Goal: Task Accomplishment & Management: Complete application form

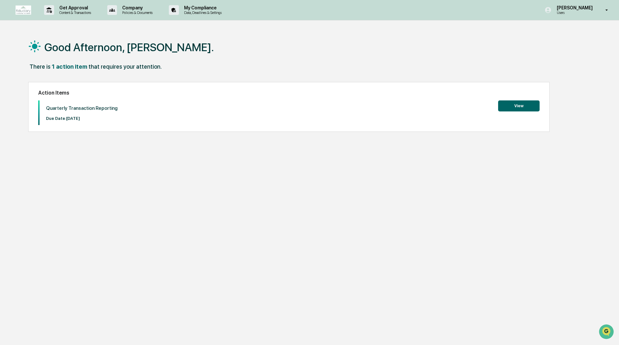
click at [520, 104] on button "View" at bounding box center [518, 105] width 41 height 11
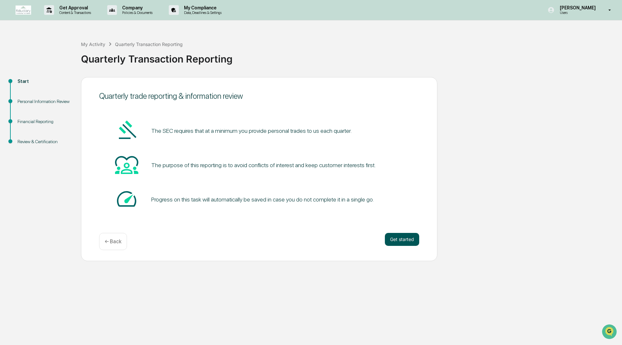
click at [393, 239] on button "Get started" at bounding box center [402, 239] width 34 height 13
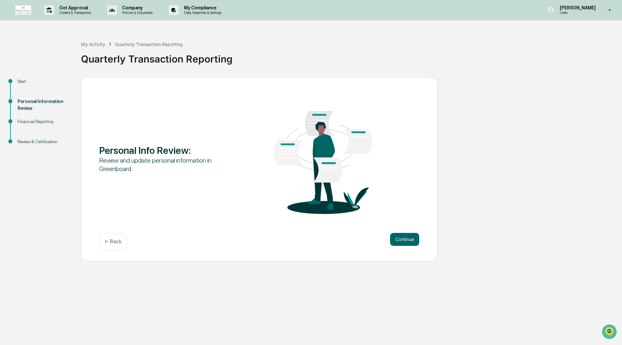
click at [393, 239] on button "Continue" at bounding box center [404, 239] width 29 height 13
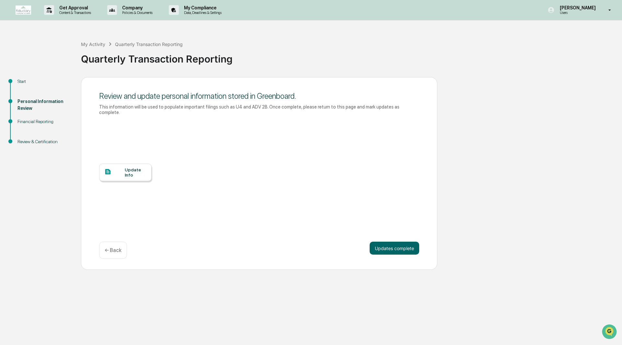
click at [121, 168] on div at bounding box center [114, 172] width 20 height 8
click at [386, 243] on button "Updates complete" at bounding box center [395, 248] width 50 height 13
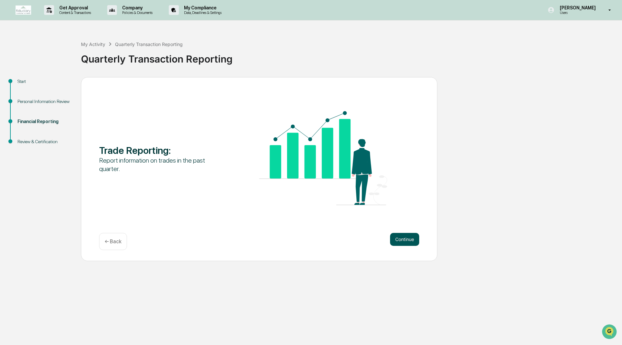
click at [403, 241] on button "Continue" at bounding box center [404, 239] width 29 height 13
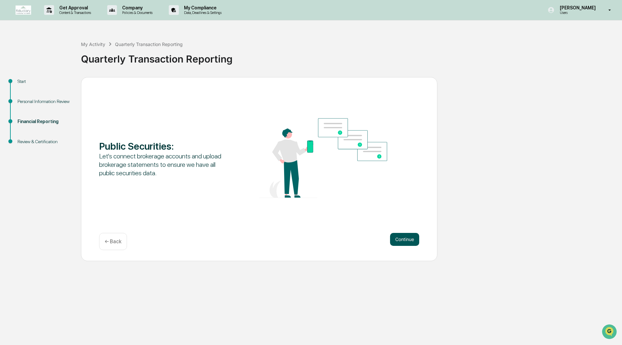
click at [408, 241] on button "Continue" at bounding box center [404, 239] width 29 height 13
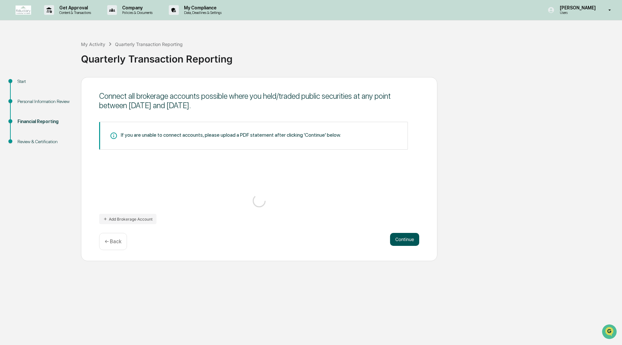
click at [409, 242] on button "Continue" at bounding box center [404, 239] width 29 height 13
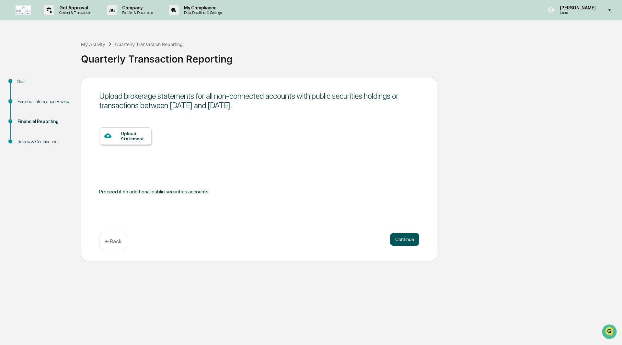
click at [409, 242] on button "Continue" at bounding box center [404, 239] width 29 height 13
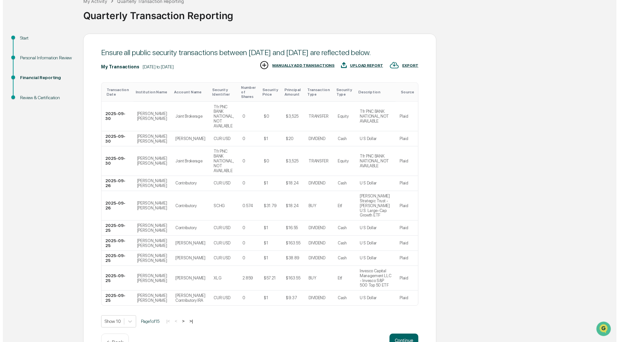
scroll to position [43, 0]
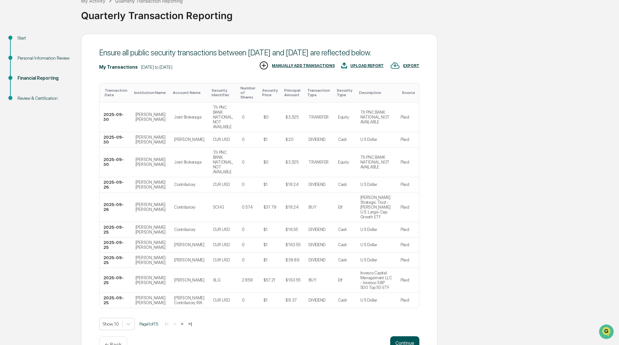
click at [401, 336] on button "Continue" at bounding box center [404, 342] width 29 height 13
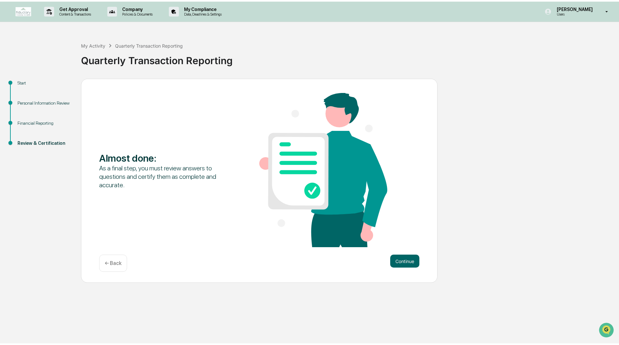
scroll to position [0, 0]
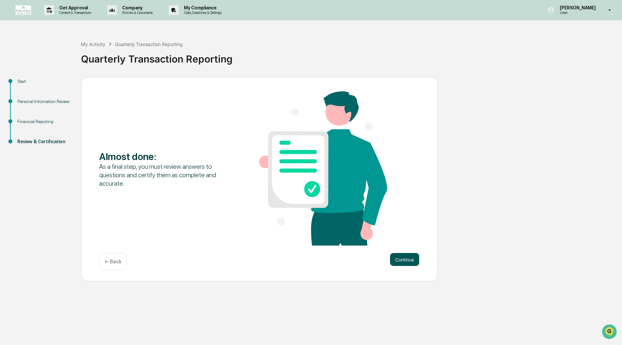
click at [406, 260] on button "Continue" at bounding box center [404, 259] width 29 height 13
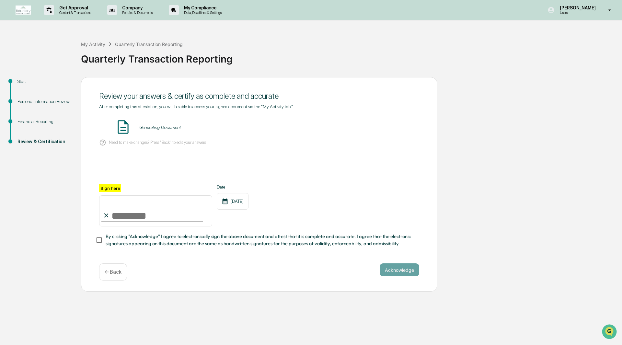
click at [118, 215] on input "Sign here" at bounding box center [155, 210] width 113 height 31
type input "**********"
click at [478, 170] on div "**********" at bounding box center [311, 184] width 616 height 215
drag, startPoint x: 316, startPoint y: 247, endPoint x: 273, endPoint y: 260, distance: 45.6
click at [316, 246] on span "By clicking "Acknowledge" I agree to electronically sign the above document and…" at bounding box center [260, 240] width 308 height 15
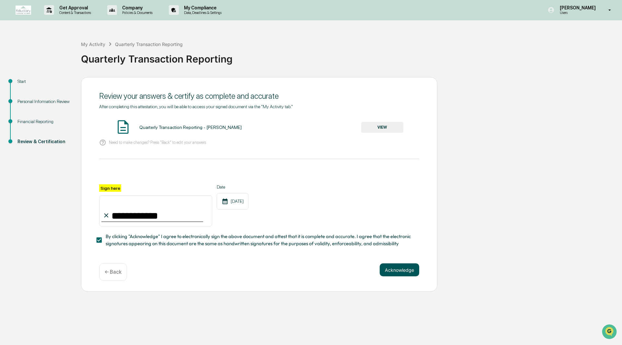
click at [388, 275] on button "Acknowledge" at bounding box center [400, 269] width 40 height 13
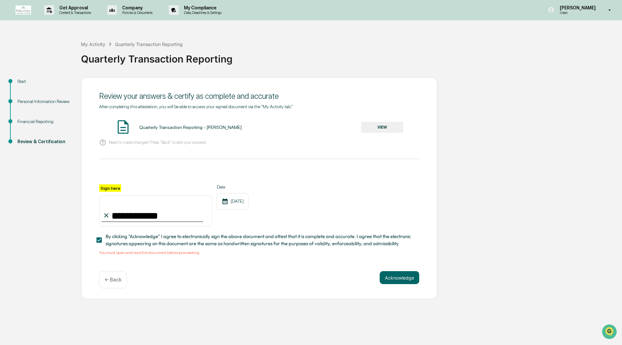
click at [120, 130] on img at bounding box center [123, 127] width 16 height 16
click at [383, 130] on button "VIEW" at bounding box center [382, 127] width 42 height 11
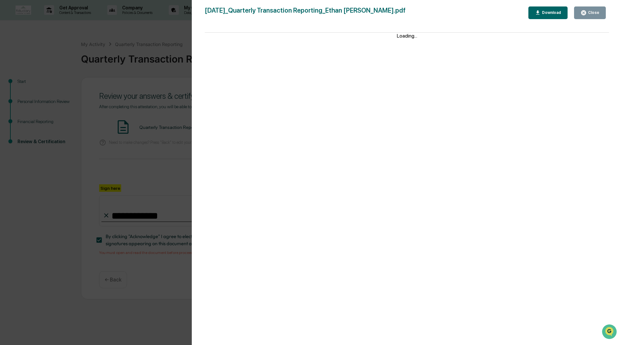
click at [595, 12] on div "Close" at bounding box center [593, 12] width 13 height 5
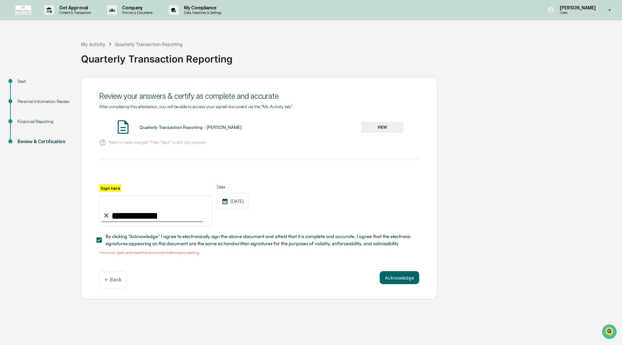
drag, startPoint x: 262, startPoint y: 259, endPoint x: 281, endPoint y: 257, distance: 18.3
click at [262, 259] on div "**********" at bounding box center [259, 184] width 320 height 161
click at [401, 277] on button "Acknowledge" at bounding box center [400, 277] width 40 height 13
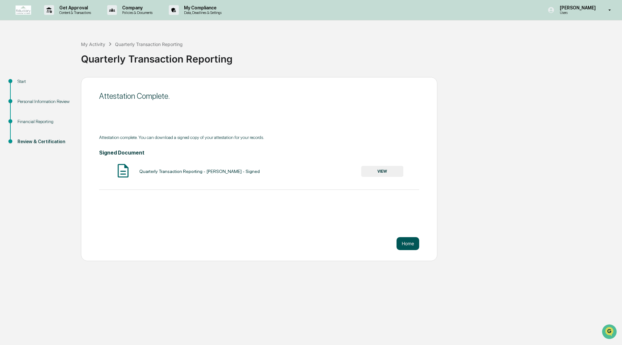
click at [399, 245] on button "Home" at bounding box center [408, 243] width 23 height 13
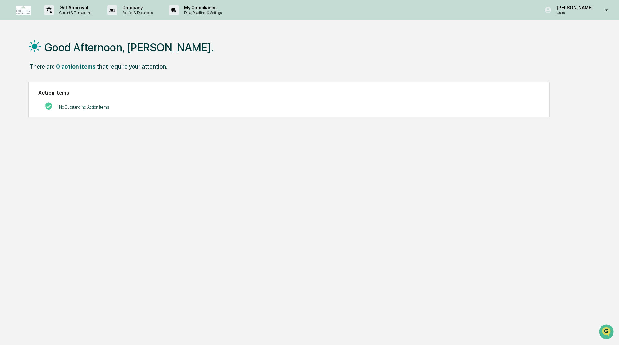
click at [341, 68] on div "There are 0 action items that require your attention." at bounding box center [306, 69] width 557 height 13
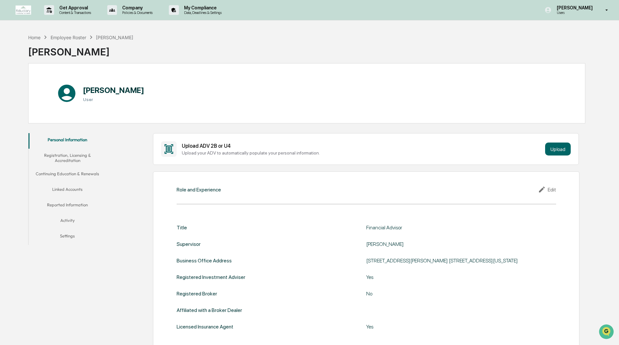
click at [238, 155] on div "Upload your ADV to automatically populate your personal information." at bounding box center [362, 152] width 361 height 5
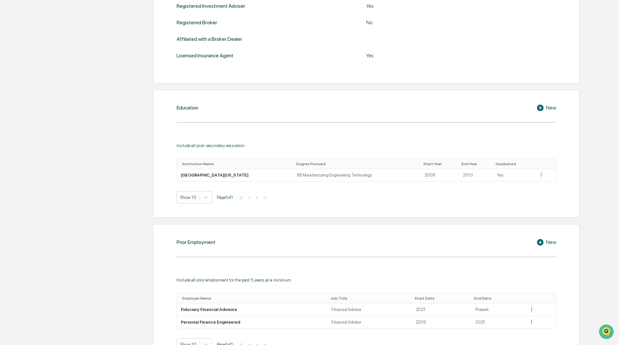
scroll to position [48, 0]
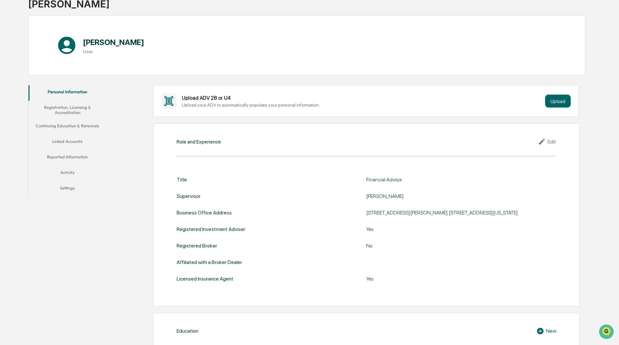
click at [72, 107] on button "Registration, Licensing & Accreditation" at bounding box center [68, 110] width 78 height 18
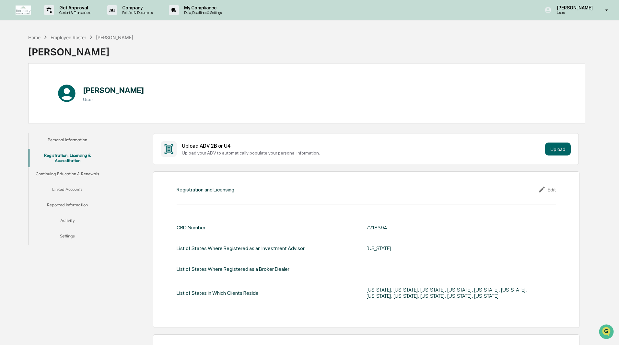
click at [85, 171] on button "Continuing Education & Renewals" at bounding box center [68, 175] width 78 height 16
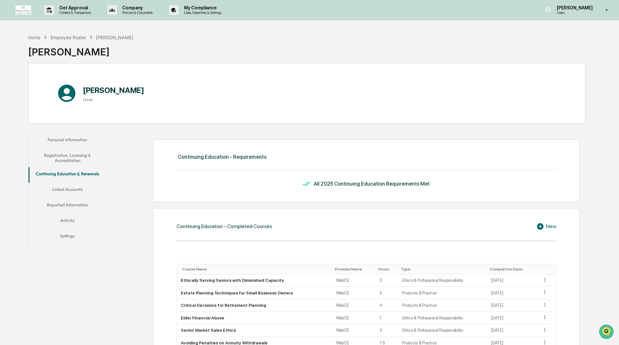
click at [78, 184] on button "Linked Accounts" at bounding box center [68, 191] width 78 height 16
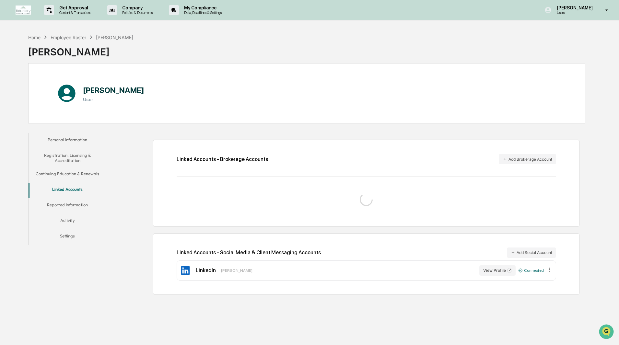
click at [79, 173] on button "Continuing Education & Renewals" at bounding box center [68, 175] width 78 height 16
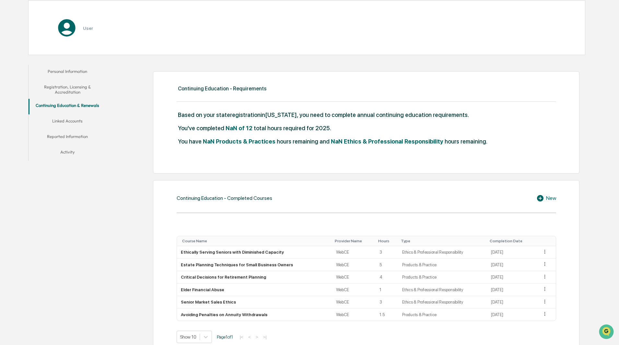
scroll to position [222, 0]
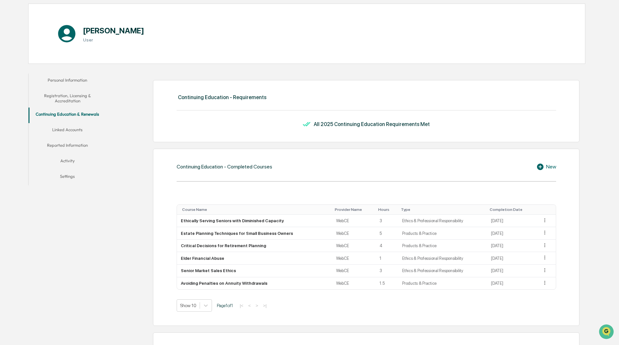
click at [67, 130] on button "Linked Accounts" at bounding box center [68, 131] width 78 height 16
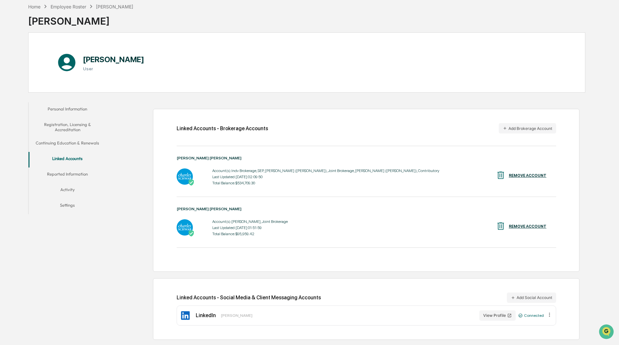
click at [263, 221] on div "Account(s): [PERSON_NAME], Joint Brokerage" at bounding box center [249, 221] width 75 height 5
click at [294, 170] on div "Account(s): Indv Brokerage, SEP, [PERSON_NAME] ([PERSON_NAME]), Joint Brokerage…" at bounding box center [325, 170] width 227 height 5
click at [319, 172] on div "Account(s): Indv Brokerage, SEP, [PERSON_NAME] ([PERSON_NAME]), Joint Brokerage…" at bounding box center [325, 170] width 227 height 5
click at [332, 172] on div "Account(s): Indv Brokerage, SEP, [PERSON_NAME] ([PERSON_NAME]), Joint Brokerage…" at bounding box center [325, 170] width 227 height 5
click at [348, 171] on div "Account(s): Indv Brokerage, SEP, [PERSON_NAME] ([PERSON_NAME]), Joint Brokerage…" at bounding box center [325, 170] width 227 height 5
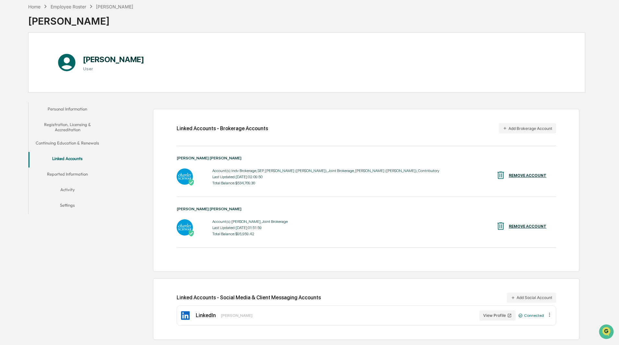
click at [251, 170] on div "Account(s): Indv Brokerage, SEP, [PERSON_NAME] ([PERSON_NAME]), Joint Brokerage…" at bounding box center [325, 170] width 227 height 5
click at [259, 171] on div "Account(s): Indv Brokerage, SEP, [PERSON_NAME] ([PERSON_NAME]), Joint Brokerage…" at bounding box center [325, 170] width 227 height 5
click at [63, 173] on button "Reported Information" at bounding box center [68, 175] width 78 height 16
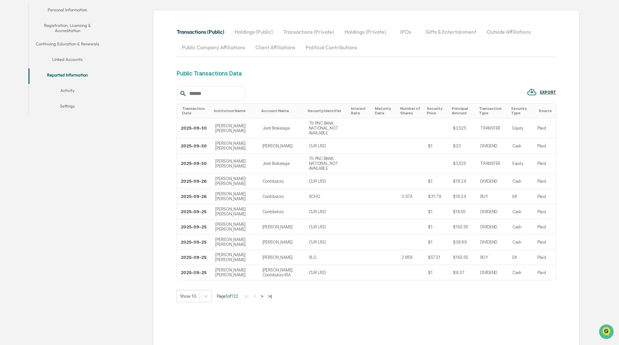
scroll to position [133, 0]
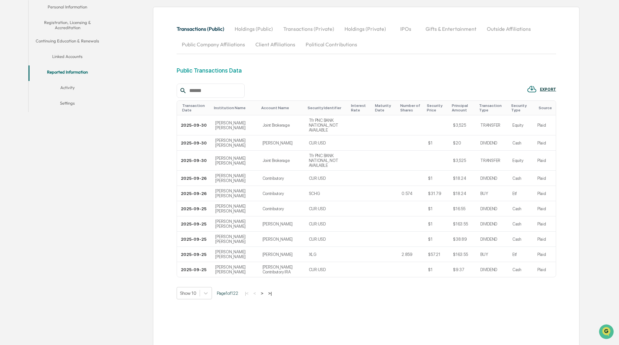
click at [67, 85] on button "Activity" at bounding box center [68, 89] width 78 height 16
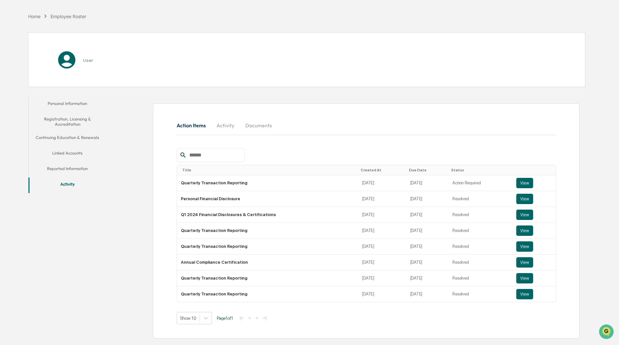
scroll to position [33, 0]
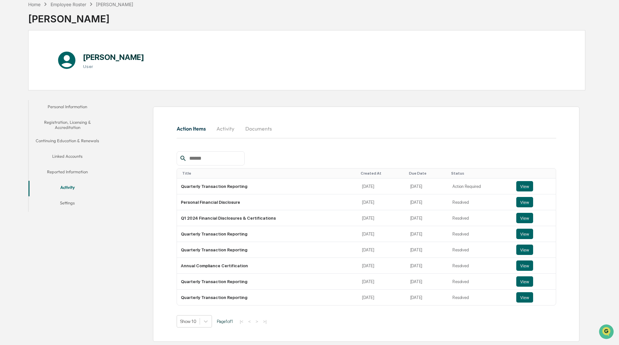
click at [70, 203] on button "Settings" at bounding box center [68, 204] width 78 height 16
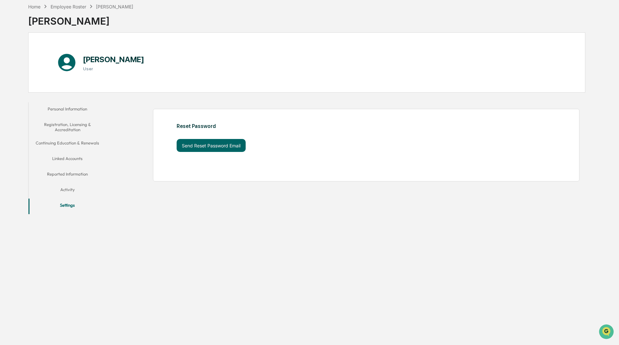
click at [68, 186] on button "Activity" at bounding box center [68, 191] width 78 height 16
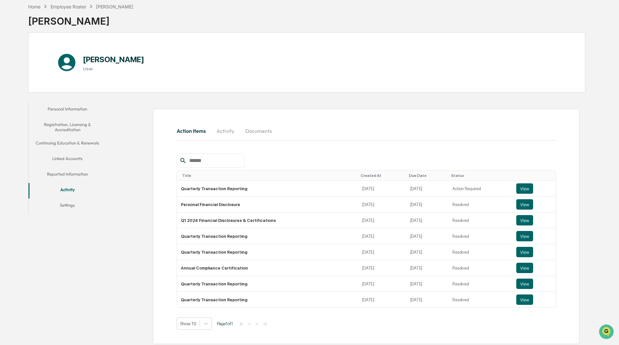
click at [255, 133] on button "Documents" at bounding box center [258, 131] width 37 height 16
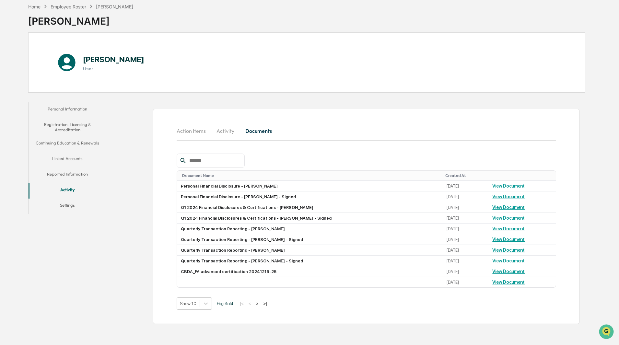
drag, startPoint x: 228, startPoint y: 133, endPoint x: 231, endPoint y: 131, distance: 3.6
click at [228, 133] on button "Activity" at bounding box center [225, 131] width 29 height 16
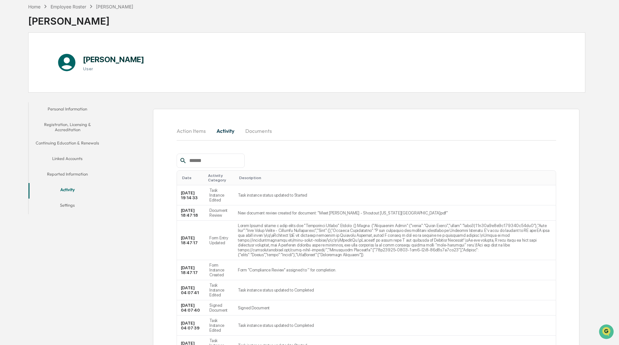
click at [69, 105] on button "Personal Information" at bounding box center [68, 110] width 78 height 16
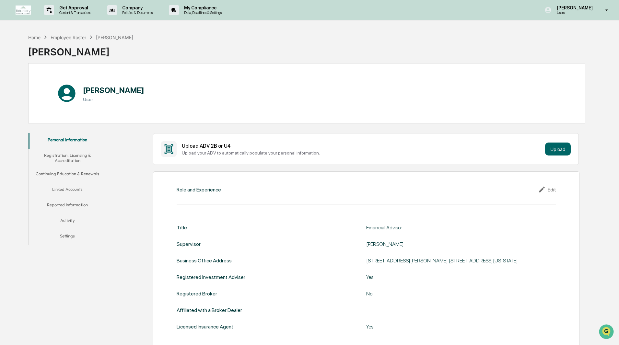
drag, startPoint x: 249, startPoint y: 50, endPoint x: 204, endPoint y: 47, distance: 45.1
click at [249, 49] on div "Home Employee Roster [PERSON_NAME] [PERSON_NAME]" at bounding box center [306, 47] width 557 height 32
click at [64, 37] on div "Employee Roster" at bounding box center [69, 38] width 36 height 6
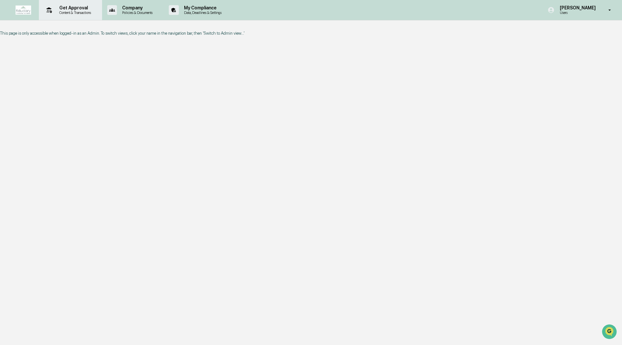
click at [68, 10] on p "Content & Transactions" at bounding box center [74, 12] width 40 height 5
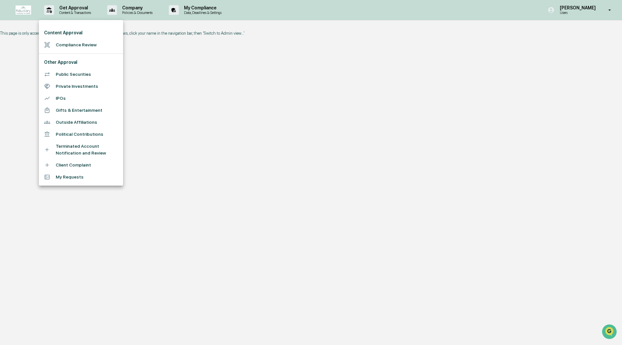
click at [75, 46] on li "Compliance Review" at bounding box center [81, 45] width 84 height 12
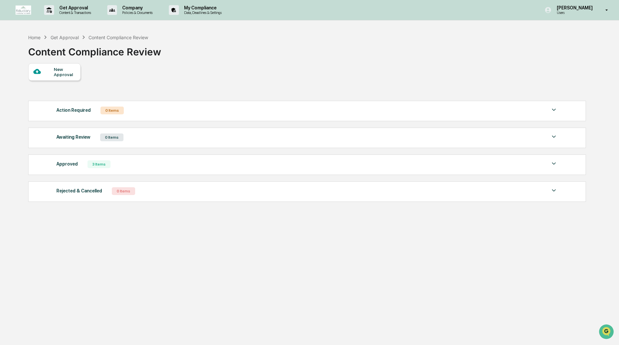
click at [114, 71] on div "New Approval Action Required 0 Items No data to display Show 5 Page 1 of 0 |< <…" at bounding box center [306, 134] width 557 height 142
click at [25, 7] on img at bounding box center [24, 10] width 16 height 9
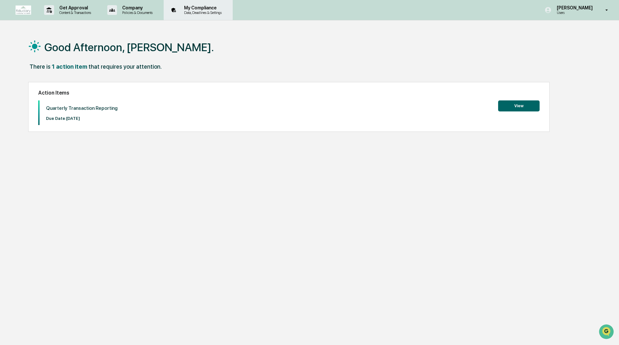
click at [213, 19] on div "My Compliance Data, Deadlines & Settings" at bounding box center [197, 10] width 63 height 20
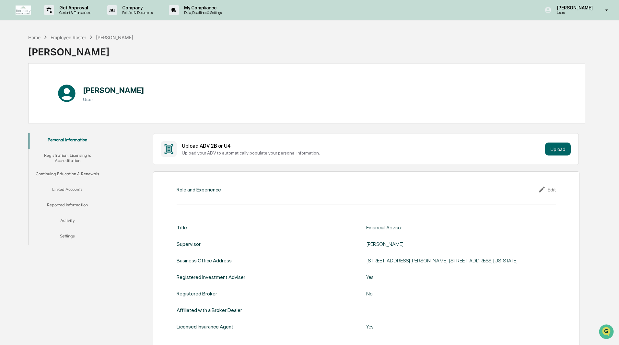
drag, startPoint x: 192, startPoint y: 46, endPoint x: 445, endPoint y: 39, distance: 252.8
click at [193, 46] on div "Home Employee Roster [PERSON_NAME] [PERSON_NAME]" at bounding box center [306, 47] width 557 height 32
click at [524, 55] on div "Home Employee Roster [PERSON_NAME] [PERSON_NAME]" at bounding box center [306, 47] width 557 height 32
